Goal: Task Accomplishment & Management: Manage account settings

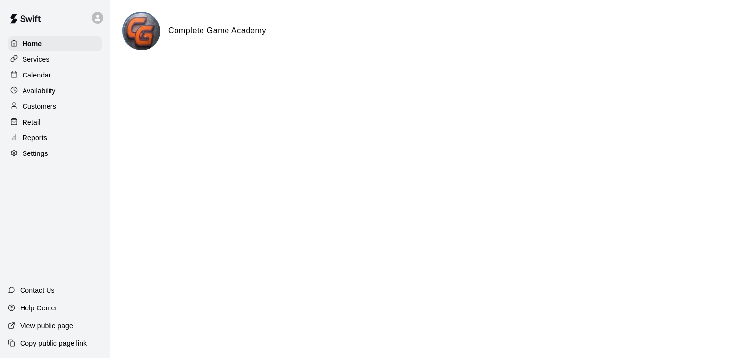
click at [34, 98] on div "Availability" at bounding box center [55, 90] width 95 height 15
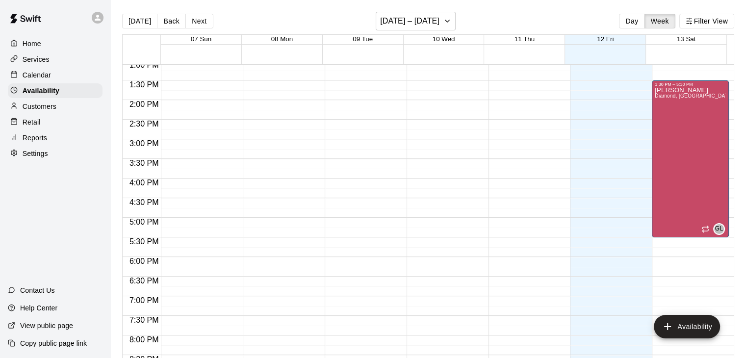
scroll to position [514, 0]
click at [434, 21] on h6 "[DATE] – [DATE]" at bounding box center [409, 21] width 59 height 14
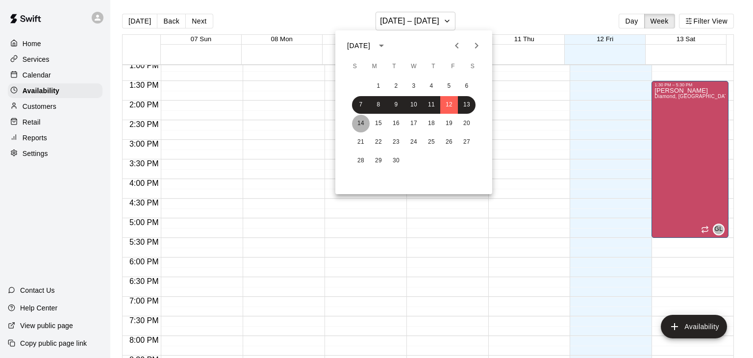
click at [364, 124] on button "14" at bounding box center [361, 124] width 18 height 18
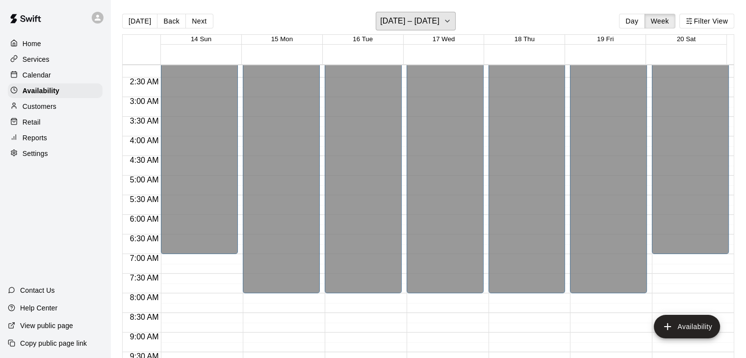
scroll to position [0, 0]
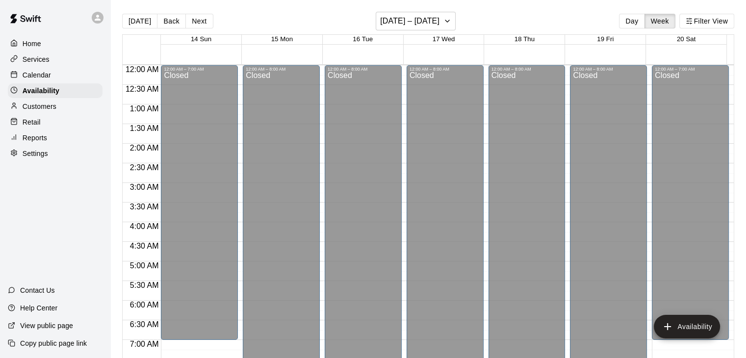
click at [39, 105] on p "Customers" at bounding box center [40, 107] width 34 height 10
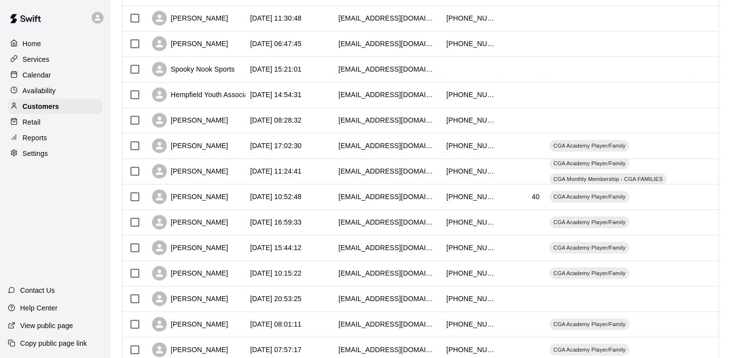
scroll to position [489, 0]
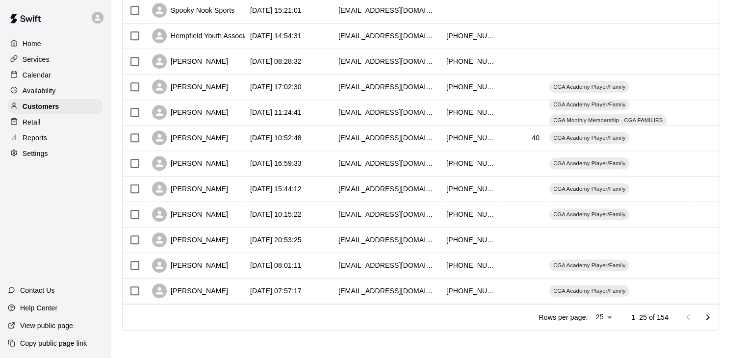
click at [64, 144] on div "Reports" at bounding box center [55, 137] width 95 height 15
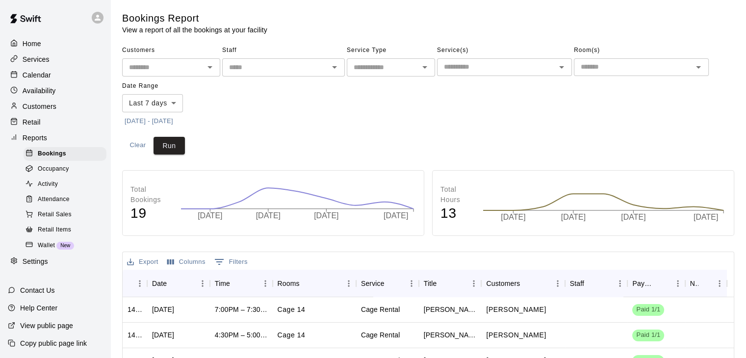
click at [33, 46] on p "Home" at bounding box center [32, 44] width 19 height 10
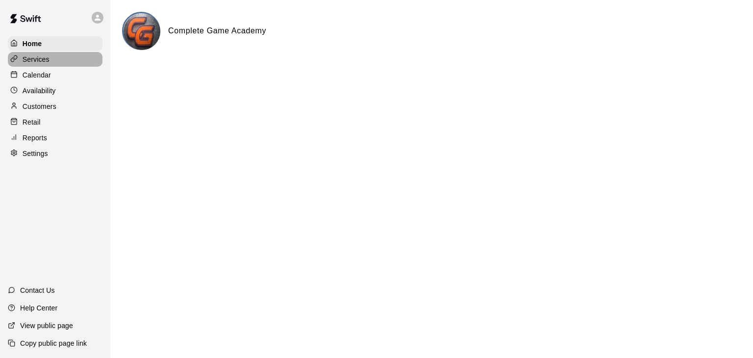
click at [41, 56] on p "Services" at bounding box center [36, 59] width 27 height 10
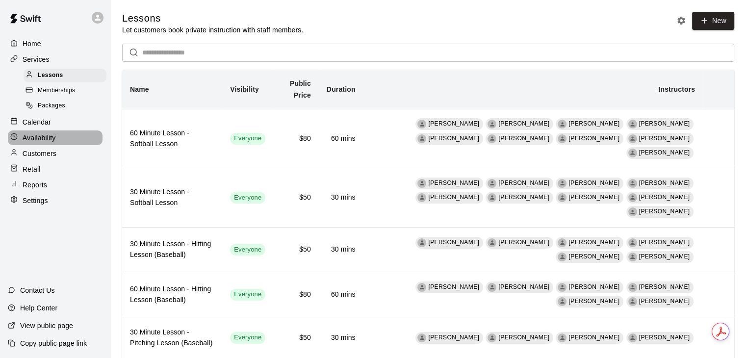
click at [58, 145] on div "Availability" at bounding box center [55, 137] width 95 height 15
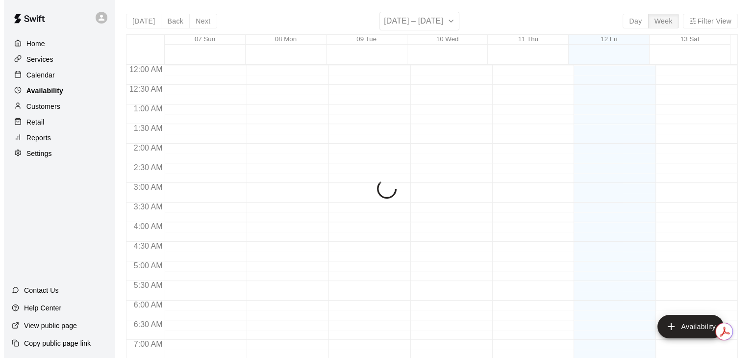
scroll to position [411, 0]
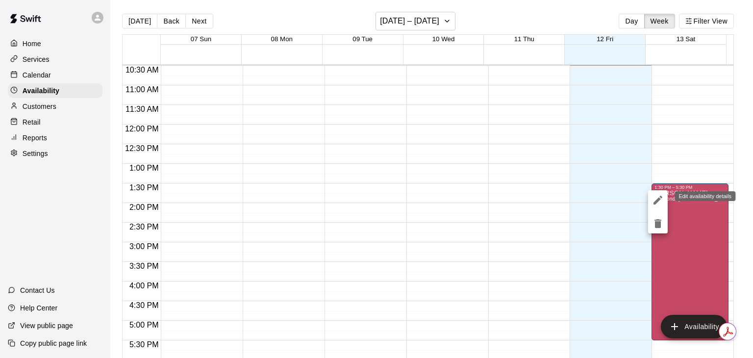
click at [657, 202] on icon "edit" at bounding box center [658, 200] width 9 height 9
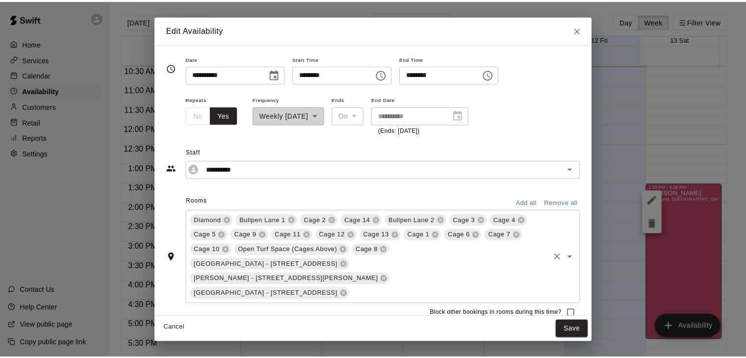
scroll to position [131, 0]
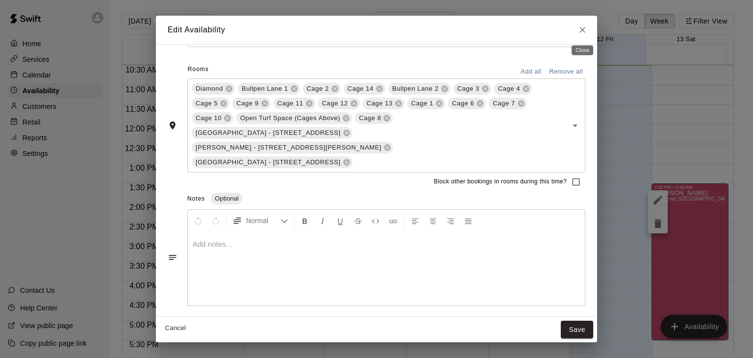
click at [581, 31] on icon "Close" at bounding box center [583, 30] width 6 height 6
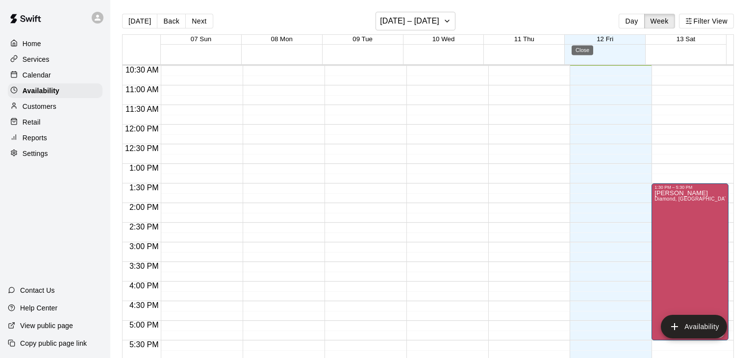
type input "**********"
